Goal: Transaction & Acquisition: Download file/media

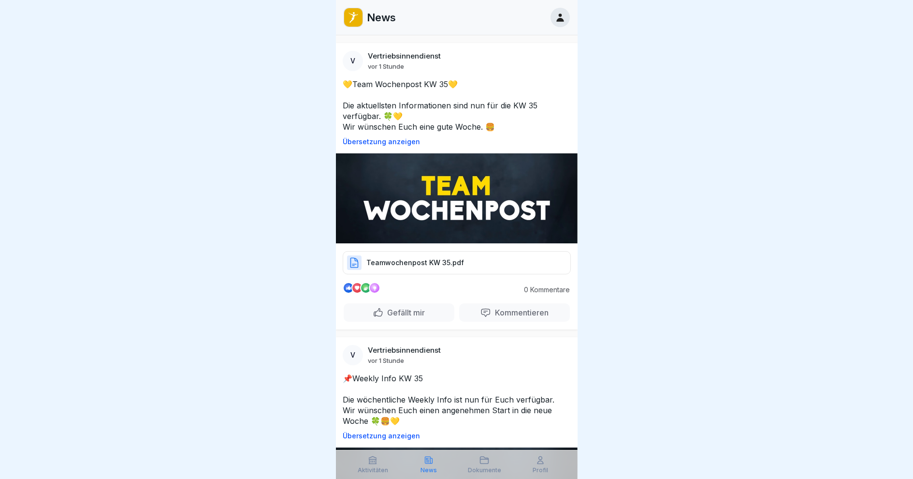
click at [378, 261] on p "Teamwochenpost KW 35.pdf" at bounding box center [415, 263] width 98 height 10
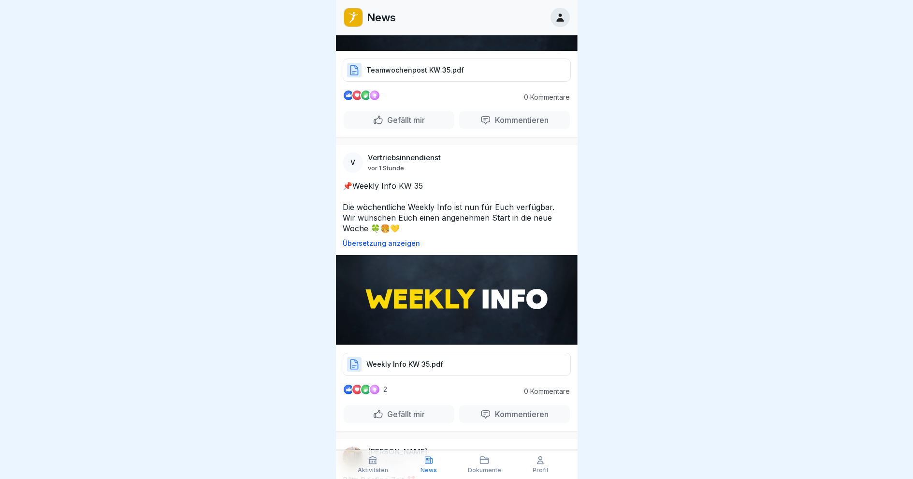
scroll to position [193, 0]
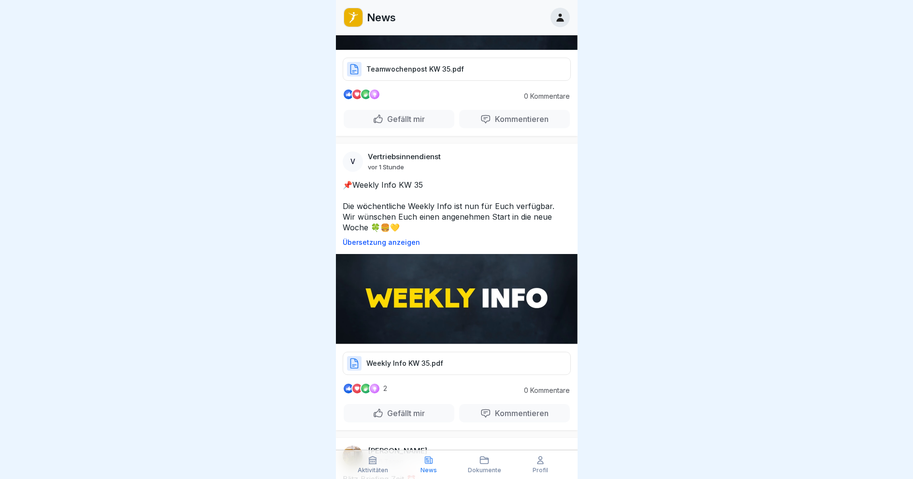
click at [414, 291] on img at bounding box center [457, 299] width 242 height 90
click at [386, 358] on p "Weekly Info KW 35.pdf" at bounding box center [404, 363] width 77 height 10
